Goal: Task Accomplishment & Management: Complete application form

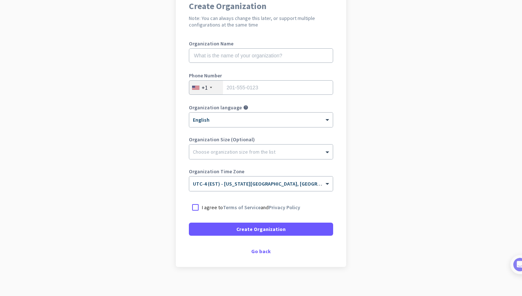
scroll to position [77, 0]
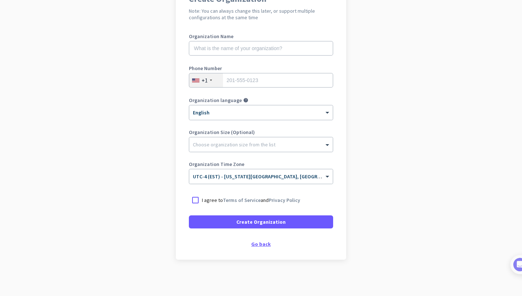
click at [260, 245] on div "Go back" at bounding box center [261, 243] width 144 height 5
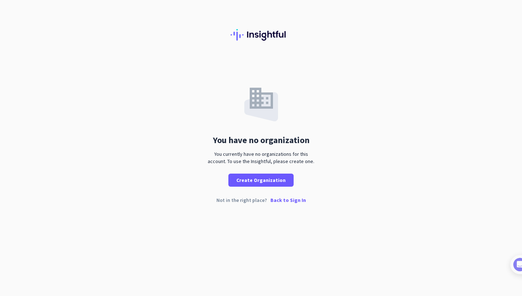
click at [294, 200] on p "Back to Sign In" at bounding box center [289, 199] width 36 height 5
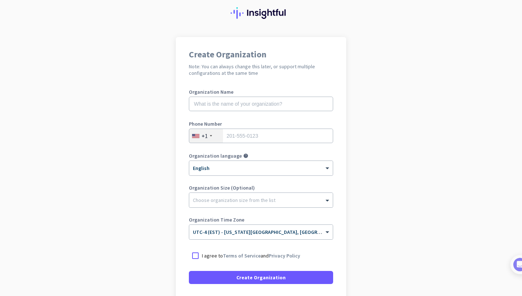
scroll to position [32, 0]
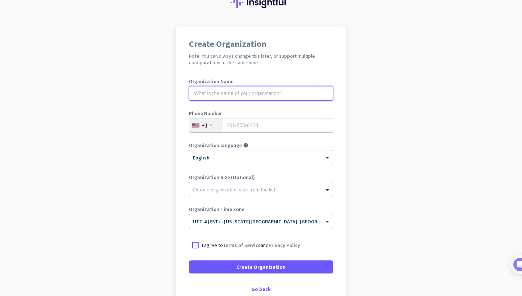
click at [293, 94] on input "text" at bounding box center [261, 93] width 144 height 15
type input "i"
type input "Imani Morgan"
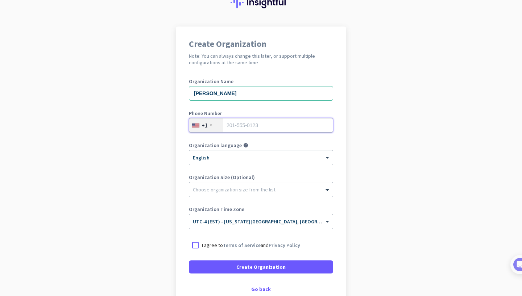
click at [263, 126] on input "tel" at bounding box center [261, 125] width 144 height 15
type input "4709266815"
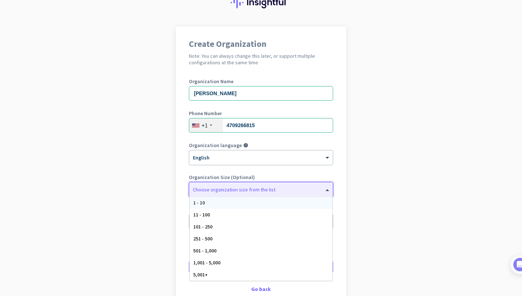
click at [231, 188] on div at bounding box center [261, 187] width 144 height 7
click at [388, 155] on app-onboarding-organization "Create Organization Note: You can always change this later, or support multiple…" at bounding box center [261, 183] width 522 height 314
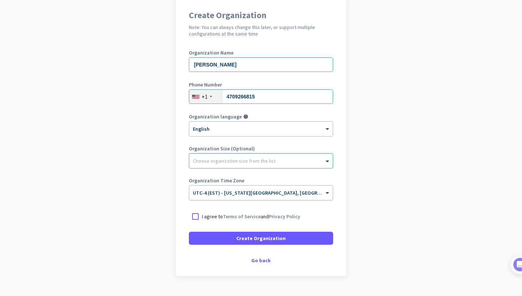
scroll to position [64, 0]
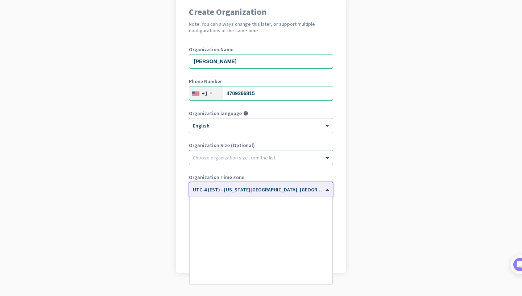
click at [239, 192] on div "× UTC-4 (EST) - New York City, Brooklyn, Queens, Philadelphia" at bounding box center [261, 189] width 144 height 15
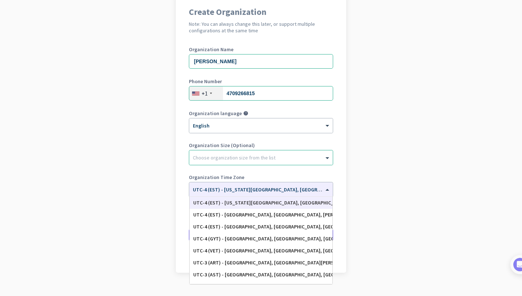
click at [403, 180] on app-onboarding-organization "Create Organization Note: You can always change this later, or support multiple…" at bounding box center [261, 152] width 522 height 314
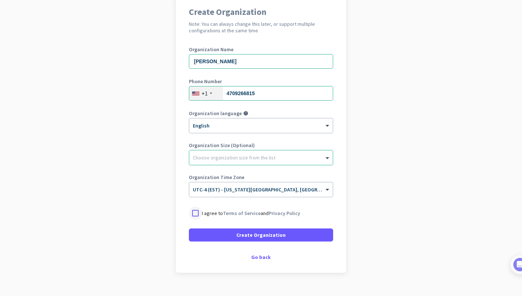
click at [196, 213] on div at bounding box center [195, 212] width 13 height 13
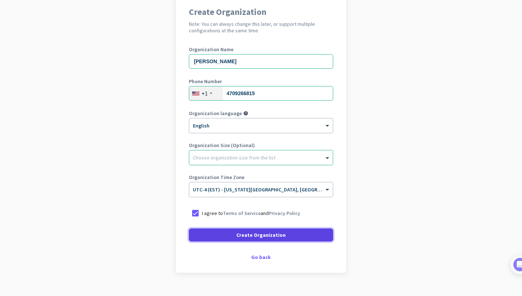
click at [216, 235] on span at bounding box center [261, 234] width 144 height 17
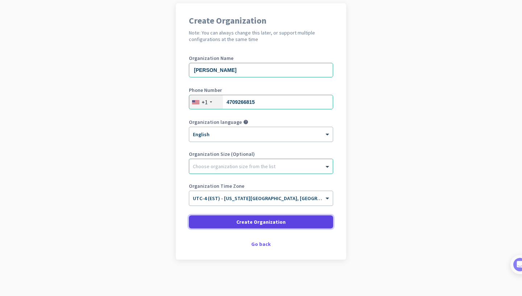
scroll to position [56, 0]
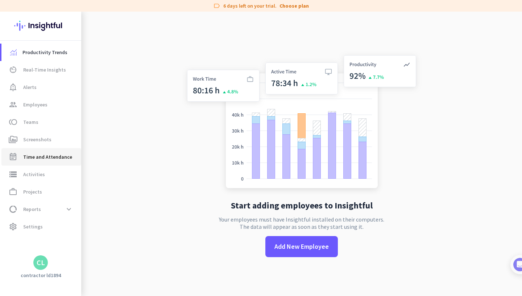
click at [56, 155] on span "Time and Attendance" at bounding box center [47, 156] width 49 height 9
click at [50, 268] on div "CL" at bounding box center [40, 262] width 81 height 15
click at [54, 223] on span "settings Settings" at bounding box center [41, 226] width 68 height 9
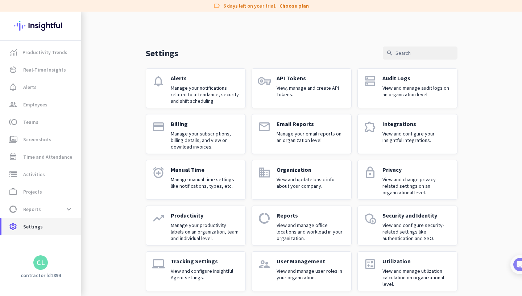
scroll to position [7, 0]
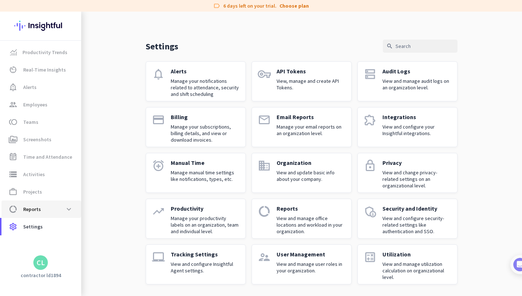
click at [56, 208] on span "data_usage Reports expand_more" at bounding box center [41, 208] width 68 height 13
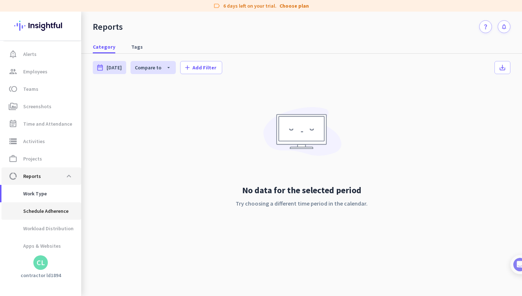
scroll to position [50, 0]
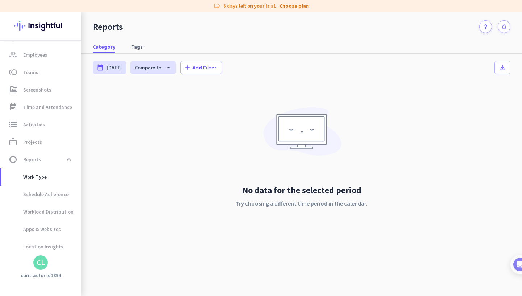
click at [123, 193] on div "No data for the selected period Try choosing a different time period in the cal…" at bounding box center [302, 163] width 418 height 160
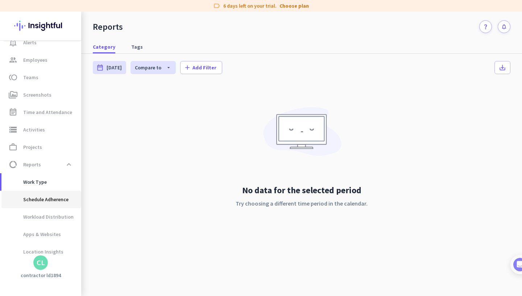
scroll to position [70, 0]
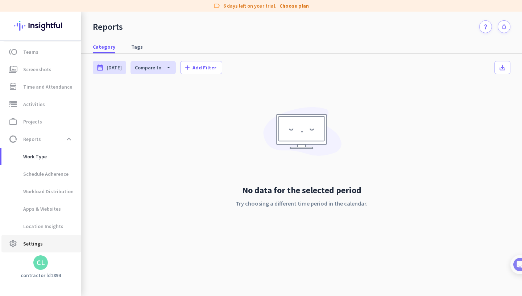
click at [41, 241] on span "settings Settings" at bounding box center [41, 243] width 68 height 9
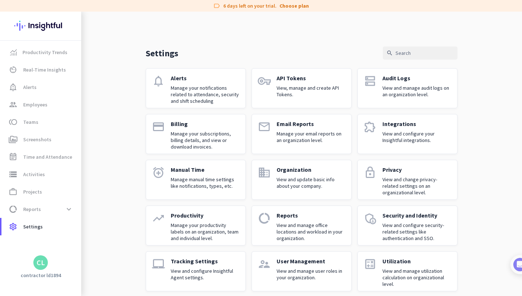
click at [42, 262] on div "CL" at bounding box center [41, 262] width 8 height 7
click at [42, 263] on div at bounding box center [261, 148] width 522 height 296
click at [42, 263] on div "CL" at bounding box center [41, 262] width 8 height 7
click at [86, 213] on span "Personal Settings" at bounding box center [80, 209] width 56 height 13
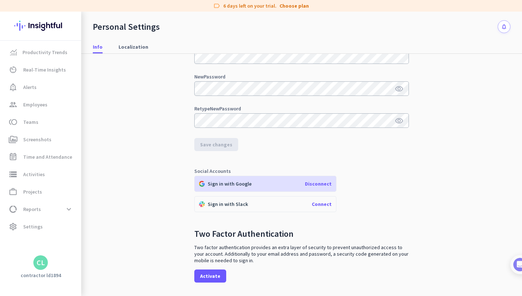
scroll to position [80, 0]
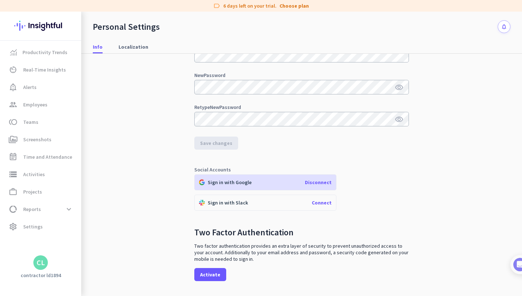
click at [324, 182] on span "Disconnect" at bounding box center [318, 182] width 27 height 7
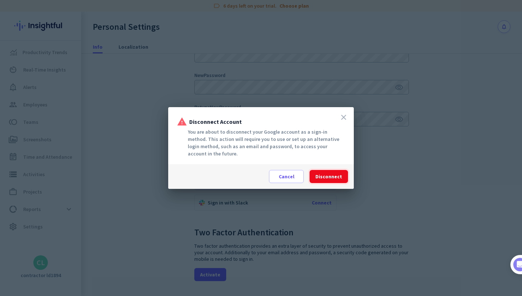
click at [327, 177] on span "Disconnect" at bounding box center [329, 176] width 27 height 7
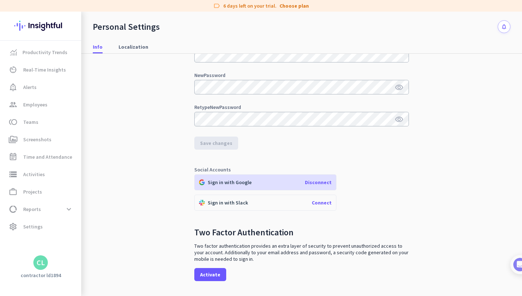
click at [48, 266] on div "CL" at bounding box center [40, 262] width 81 height 15
click at [42, 263] on div "CL" at bounding box center [41, 262] width 8 height 7
click at [77, 238] on span "Help" at bounding box center [79, 235] width 44 height 7
click at [56, 57] on link "Productivity Trends" at bounding box center [41, 52] width 80 height 17
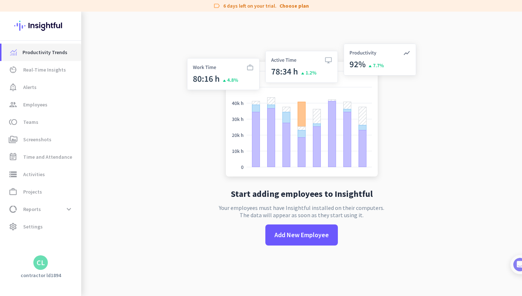
scroll to position [12, 0]
click at [50, 108] on span "group Employees" at bounding box center [41, 104] width 68 height 9
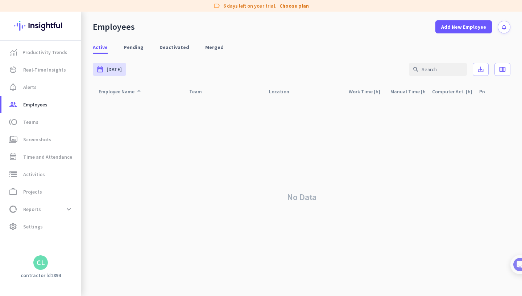
click at [132, 94] on div "Employee Name arrow_drop_up" at bounding box center [121, 91] width 45 height 10
click at [447, 29] on span "Add New Employee" at bounding box center [463, 26] width 45 height 7
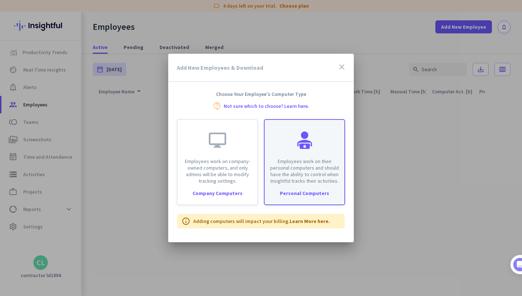
click at [317, 169] on p "Employees work on their personal computers and should have the ability to contr…" at bounding box center [304, 171] width 71 height 26
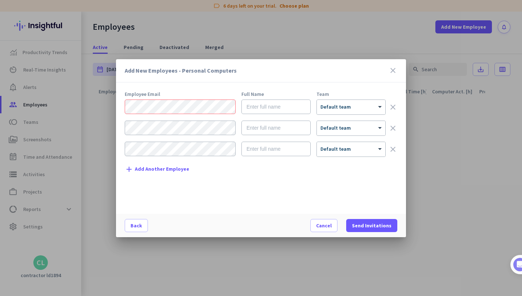
click at [396, 68] on icon "close" at bounding box center [393, 70] width 9 height 9
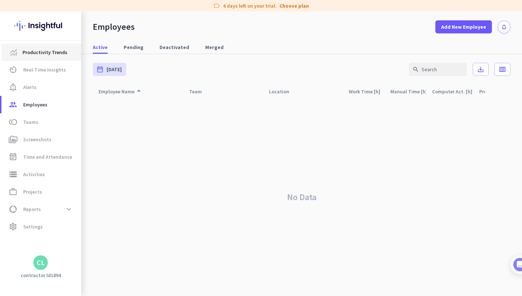
click at [55, 49] on span "Productivity Trends" at bounding box center [44, 52] width 45 height 9
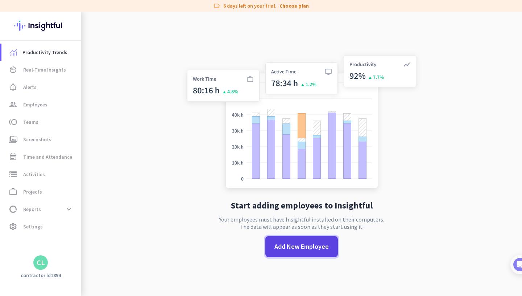
click at [285, 242] on span "Add New Employee" at bounding box center [302, 246] width 54 height 9
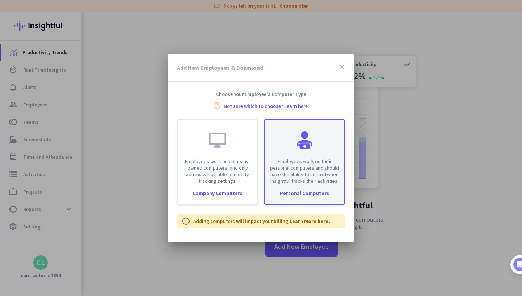
click at [279, 188] on div "Employees work on their personal computers and should have the ability to contr…" at bounding box center [304, 162] width 81 height 86
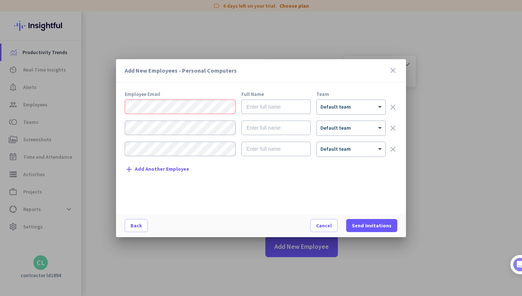
click at [141, 49] on div at bounding box center [261, 148] width 522 height 296
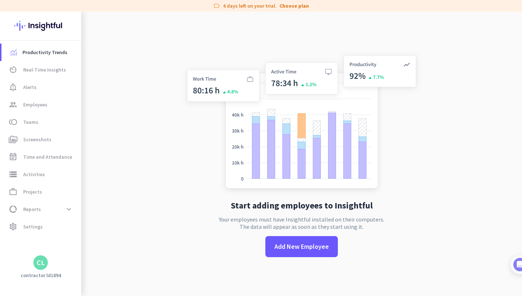
click at [53, 275] on h3 "contractor ld1894" at bounding box center [40, 275] width 81 height 7
click at [44, 268] on app-letter-avatar "CL" at bounding box center [40, 262] width 15 height 15
click at [82, 209] on span "Personal Settings" at bounding box center [79, 209] width 44 height 7
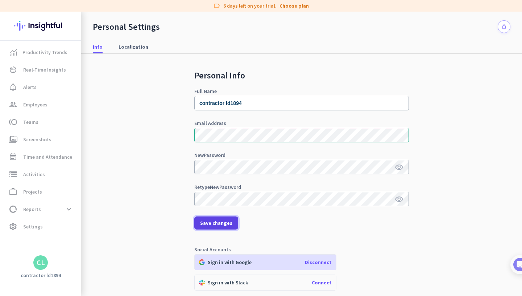
click at [219, 225] on span "Save changes" at bounding box center [216, 222] width 32 height 7
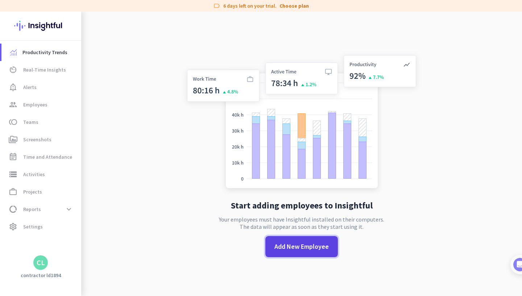
click at [307, 251] on span at bounding box center [302, 246] width 73 height 17
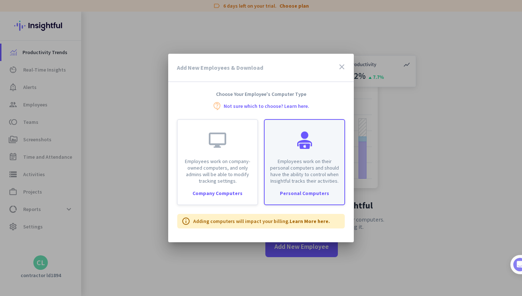
click at [288, 186] on div "Employees work on their personal computers and should have the ability to contr…" at bounding box center [304, 162] width 81 height 86
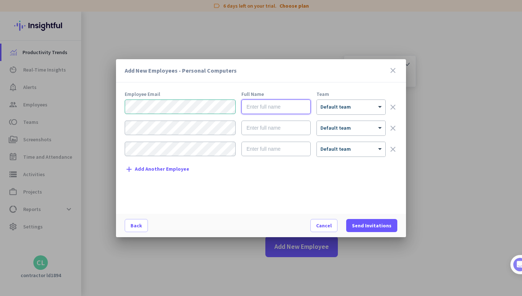
click at [273, 105] on input "text" at bounding box center [276, 106] width 69 height 15
type input "i"
type input "Imani Morgan"
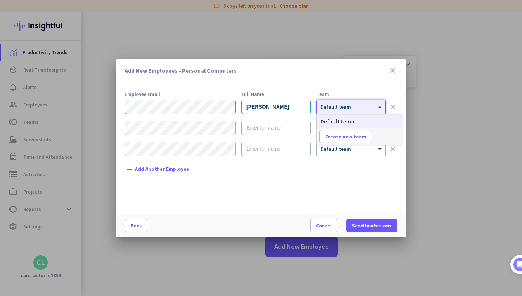
click at [382, 106] on span at bounding box center [381, 107] width 9 height 6
click at [402, 95] on div "Employee Email Full Name Team Imani Morgan × Default team clear × Default team …" at bounding box center [264, 148] width 279 height 115
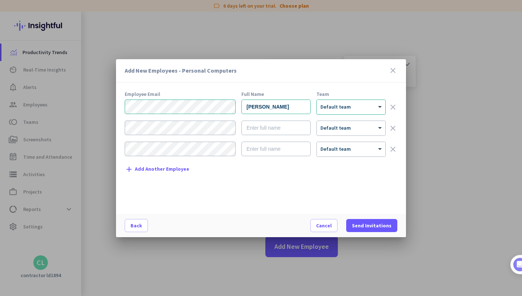
click at [393, 129] on icon "clear" at bounding box center [393, 128] width 9 height 9
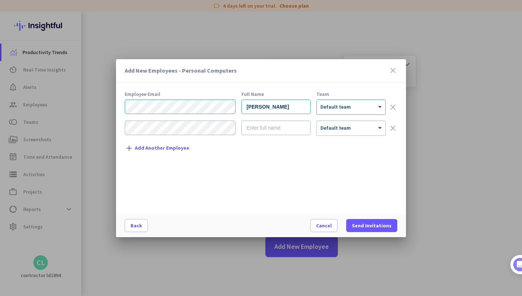
click at [393, 127] on icon "clear" at bounding box center [393, 128] width 9 height 9
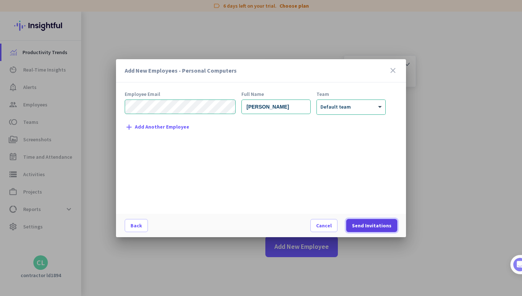
click at [382, 228] on span "Send Invitations" at bounding box center [372, 225] width 40 height 7
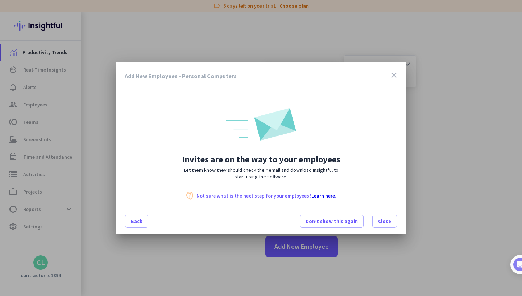
click at [398, 76] on icon "close" at bounding box center [394, 75] width 9 height 9
